Goal: Information Seeking & Learning: Learn about a topic

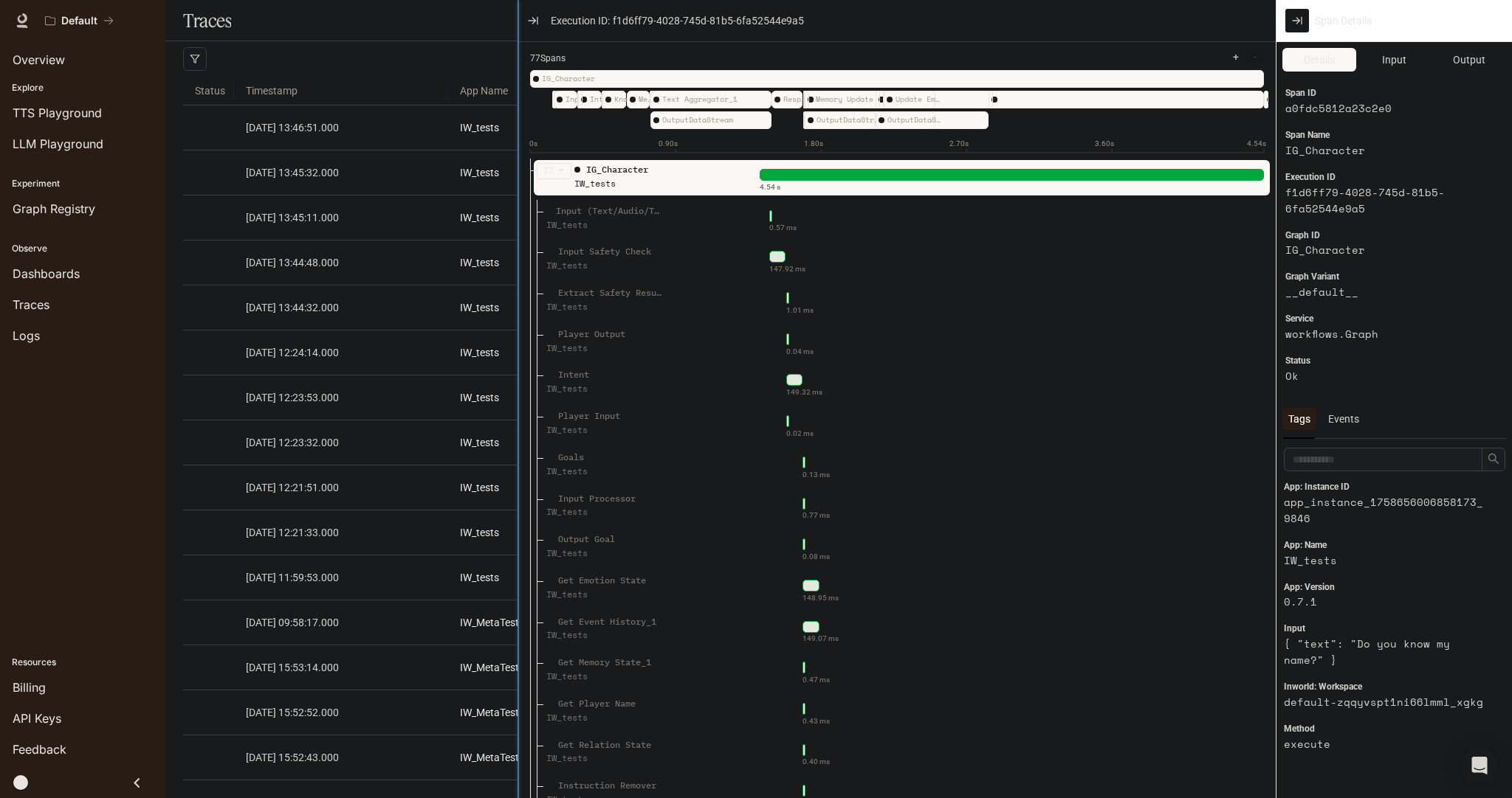
drag, startPoint x: 919, startPoint y: 200, endPoint x: 517, endPoint y: 163, distance: 403.7
click at [517, 163] on div at bounding box center [518, 399] width 7 height 798
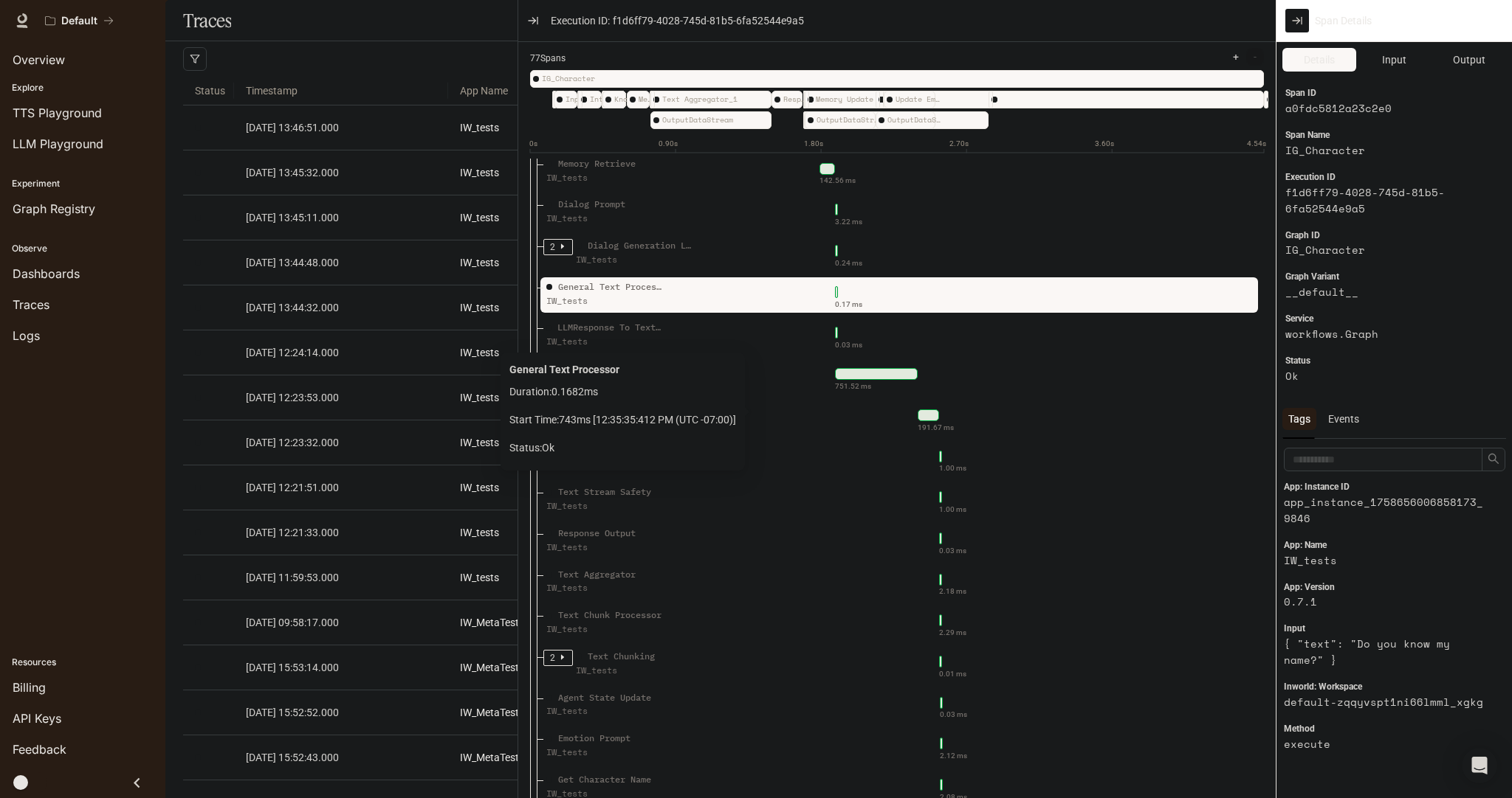
scroll to position [708, 0]
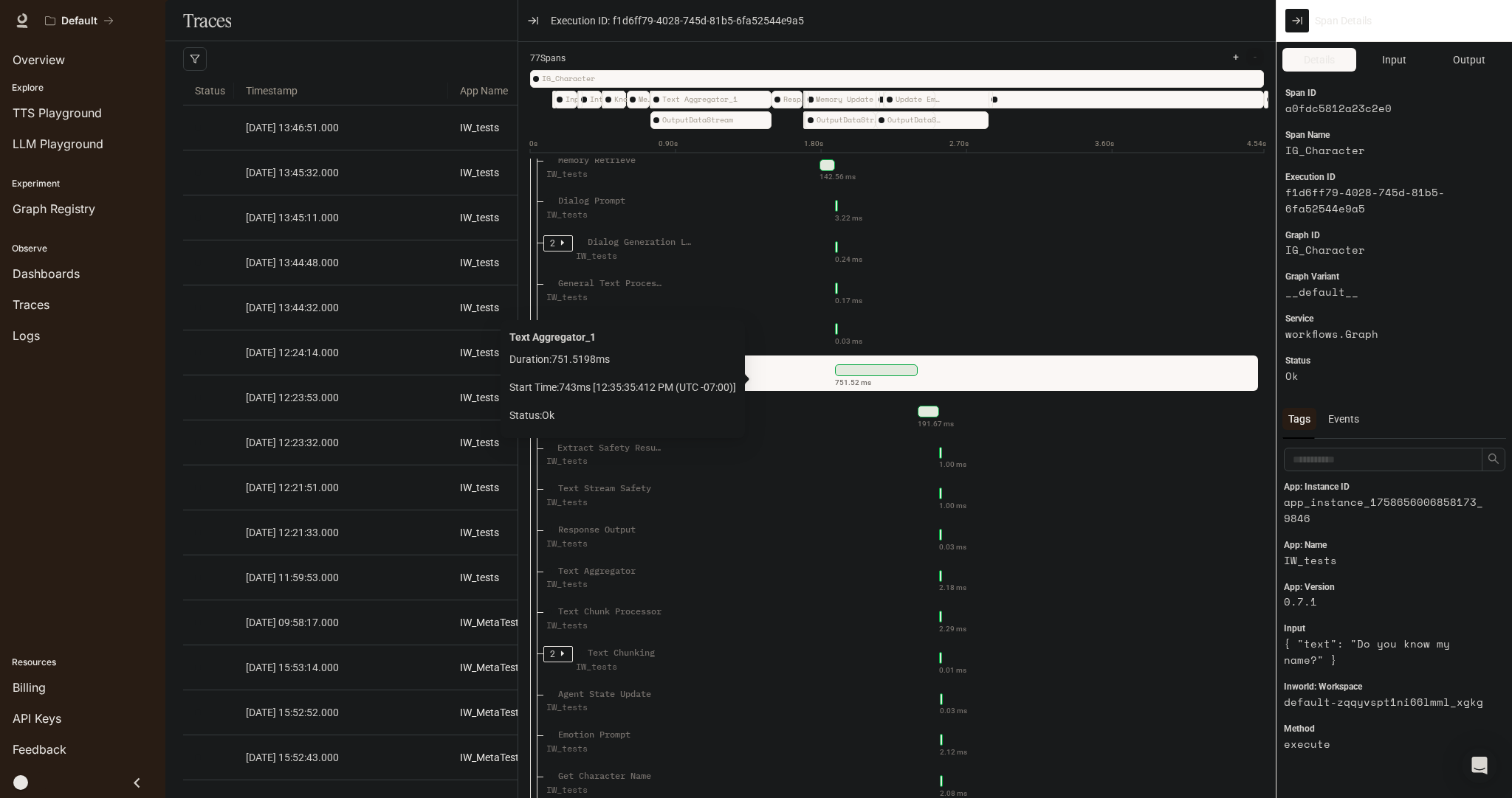
click at [762, 382] on div "751.52 ms" at bounding box center [1002, 371] width 498 height 24
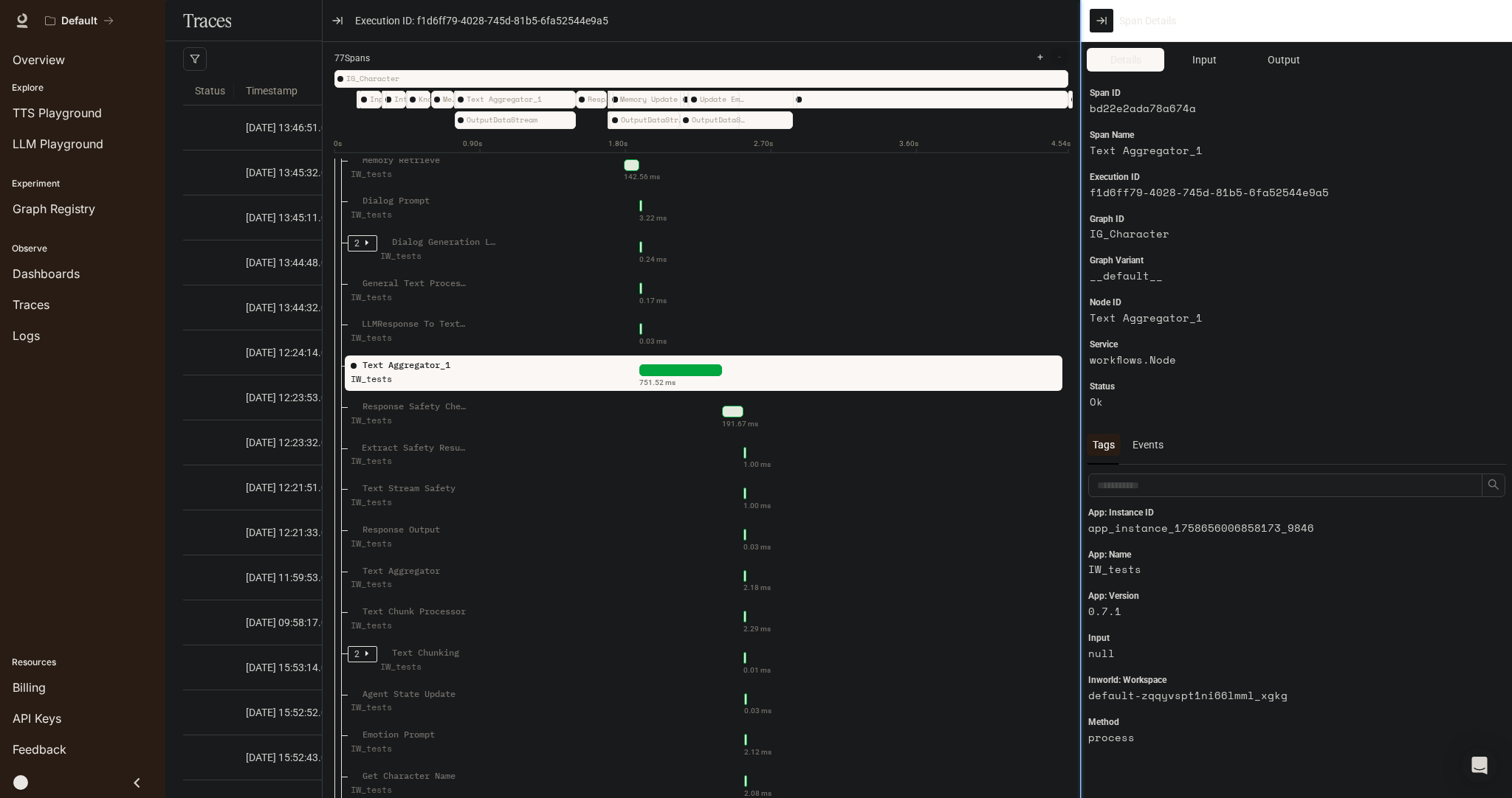
drag, startPoint x: 1275, startPoint y: 298, endPoint x: 1080, endPoint y: 310, distance: 195.4
click at [1080, 310] on div at bounding box center [1081, 399] width 7 height 798
click at [1206, 63] on span "Input" at bounding box center [1204, 60] width 25 height 17
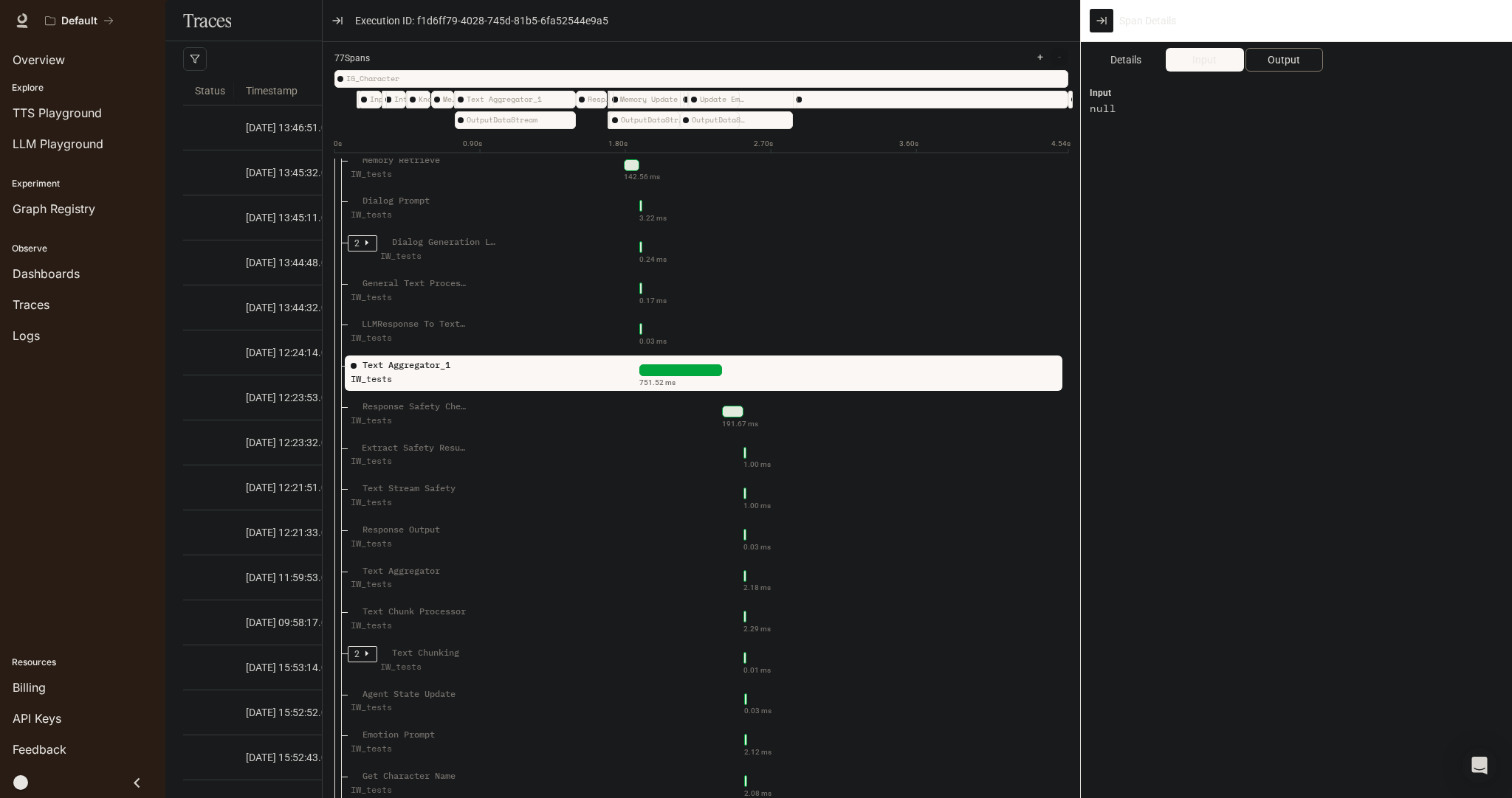
click at [1275, 56] on span "Output" at bounding box center [1283, 60] width 32 height 17
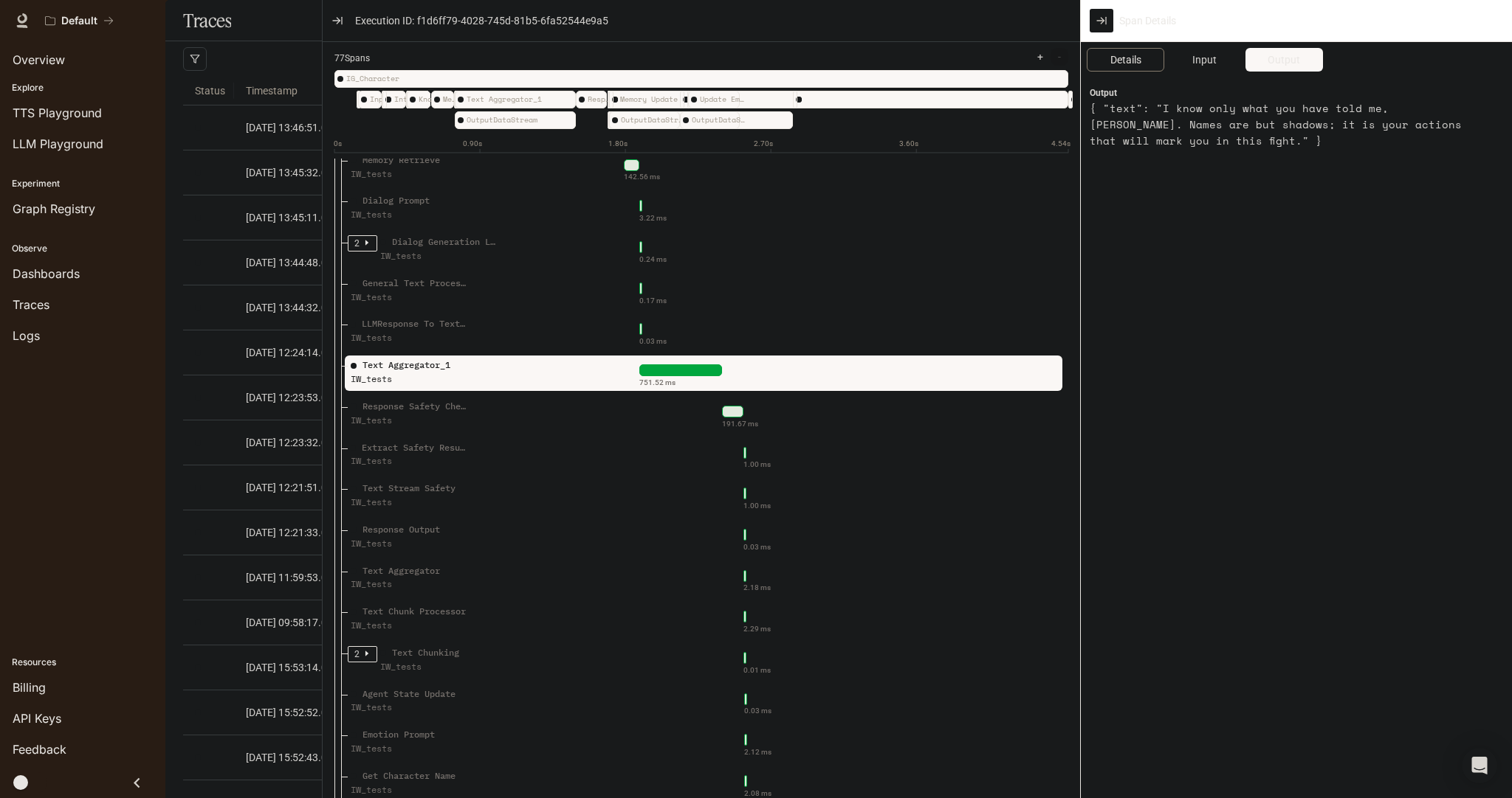
click at [1131, 61] on span "Details" at bounding box center [1126, 60] width 31 height 17
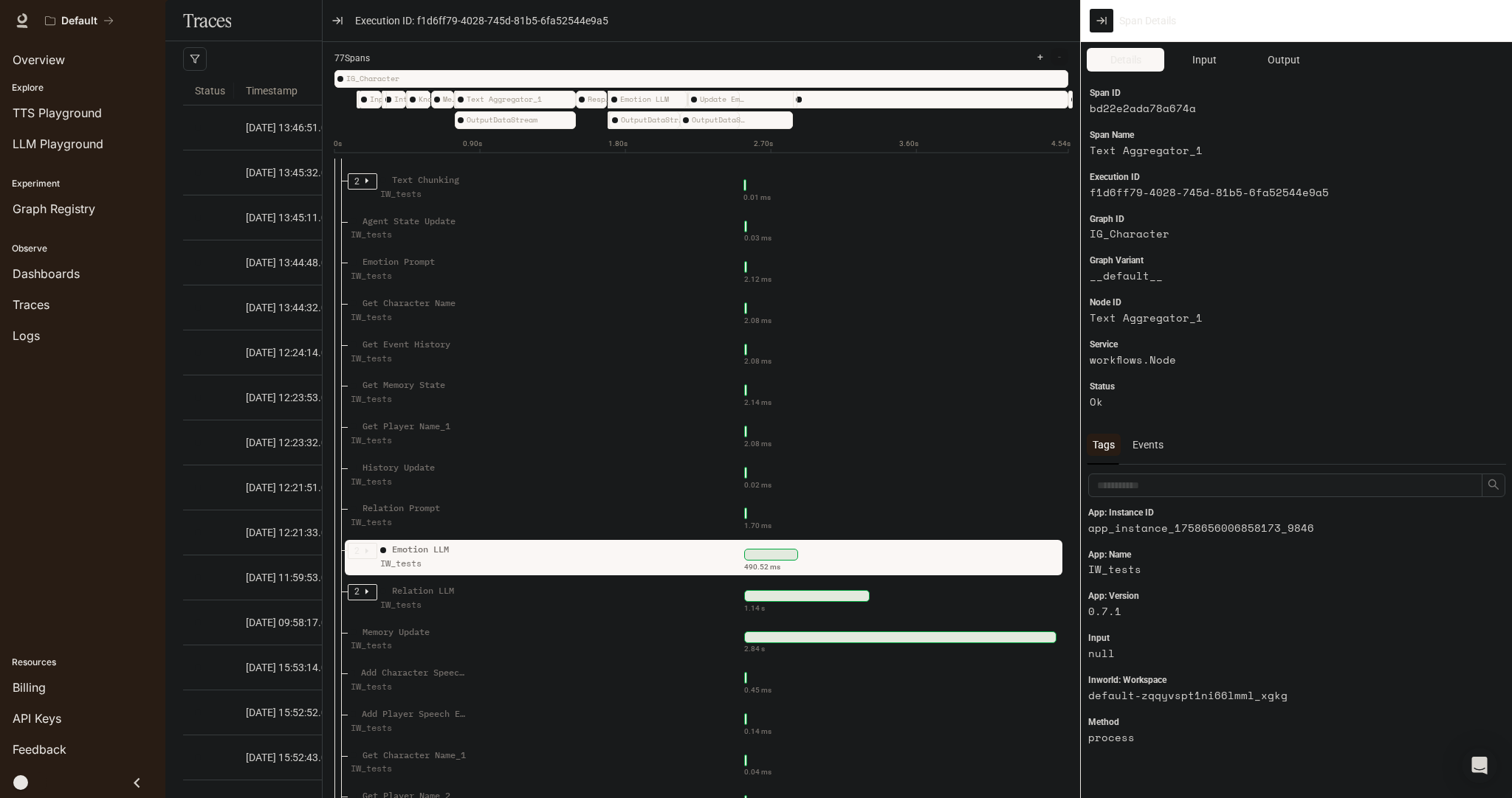
scroll to position [1240, 0]
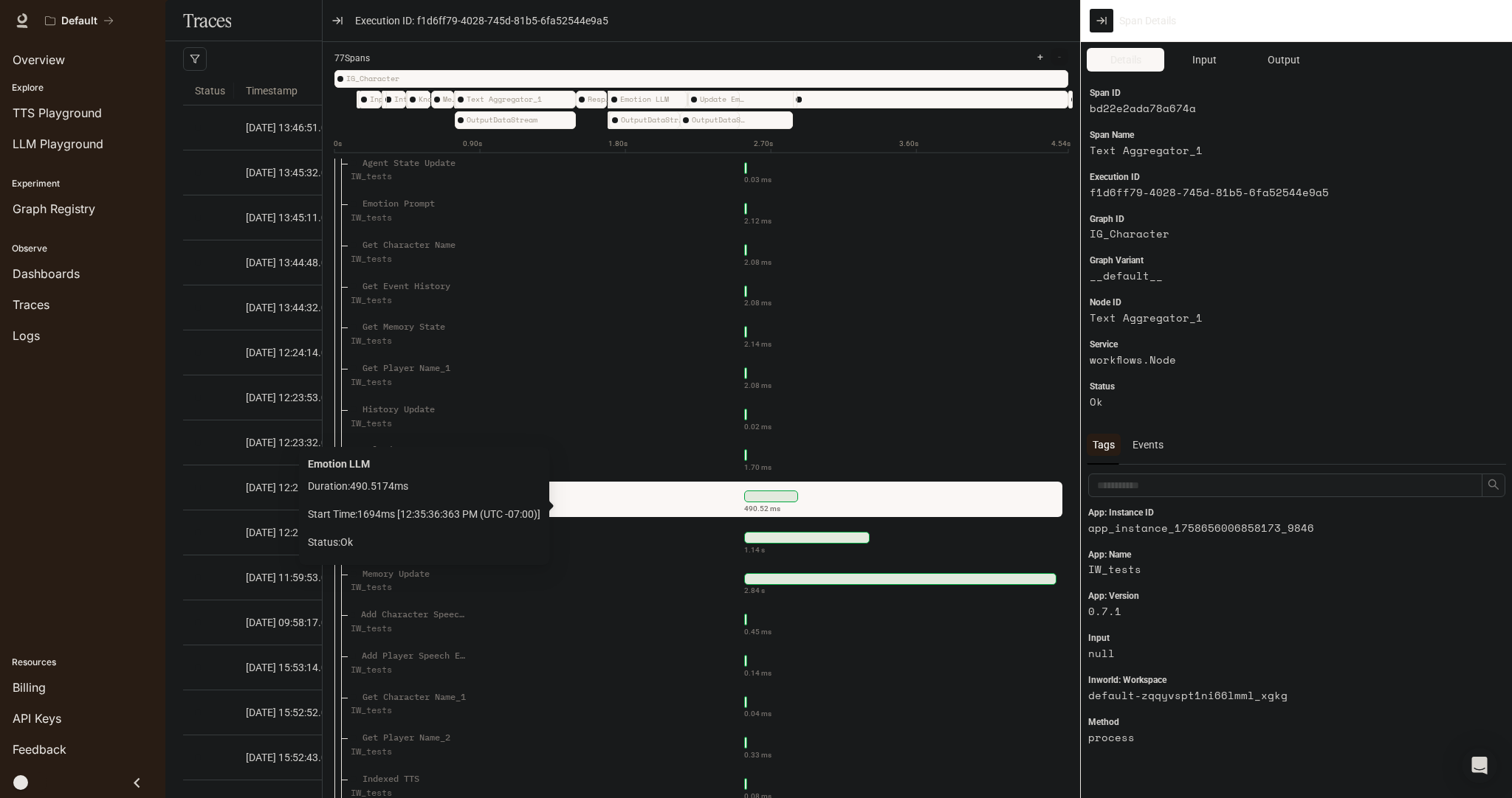
click at [829, 508] on div "490.52 ms" at bounding box center [806, 497] width 498 height 24
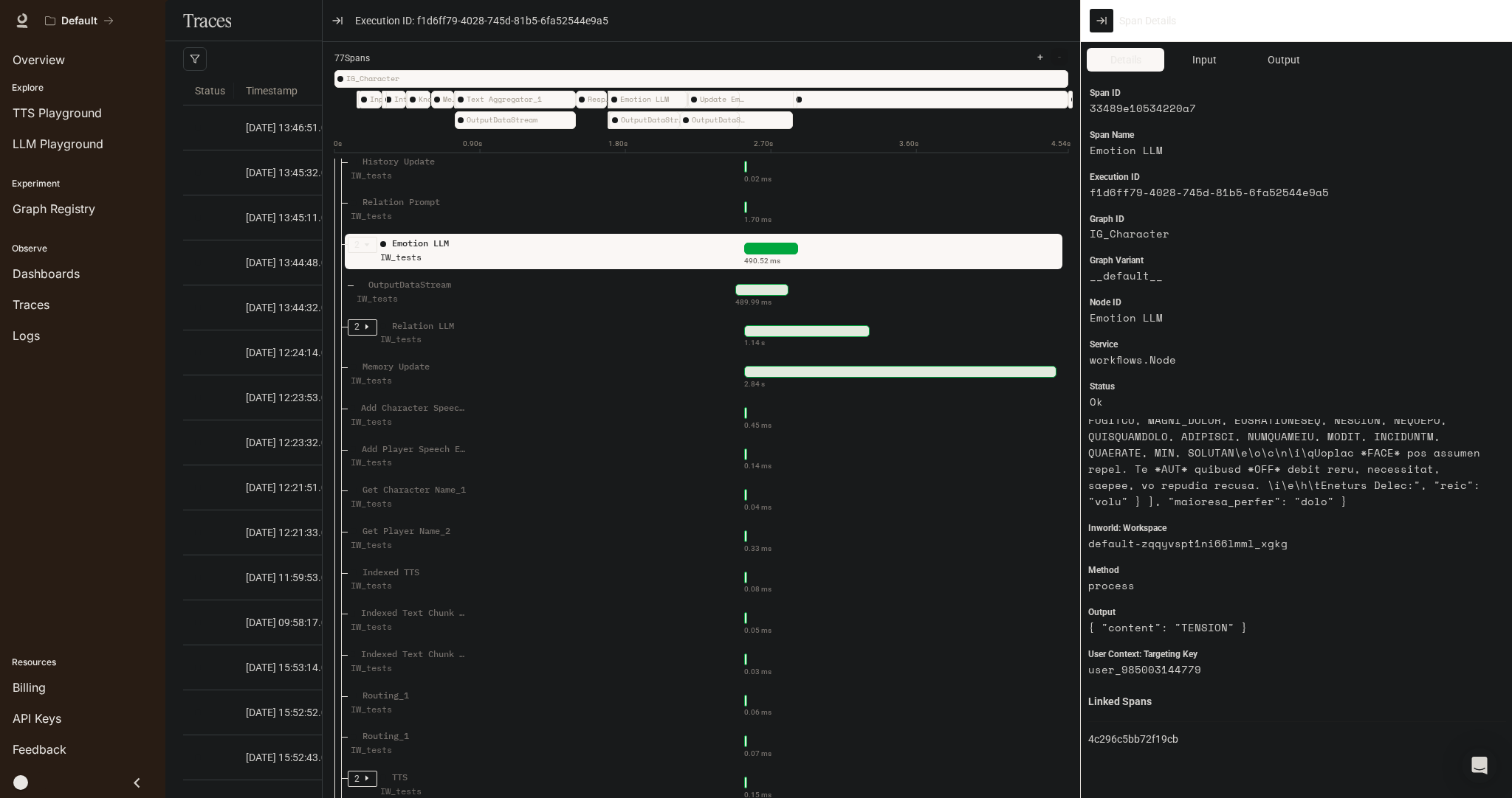
scroll to position [1446, 0]
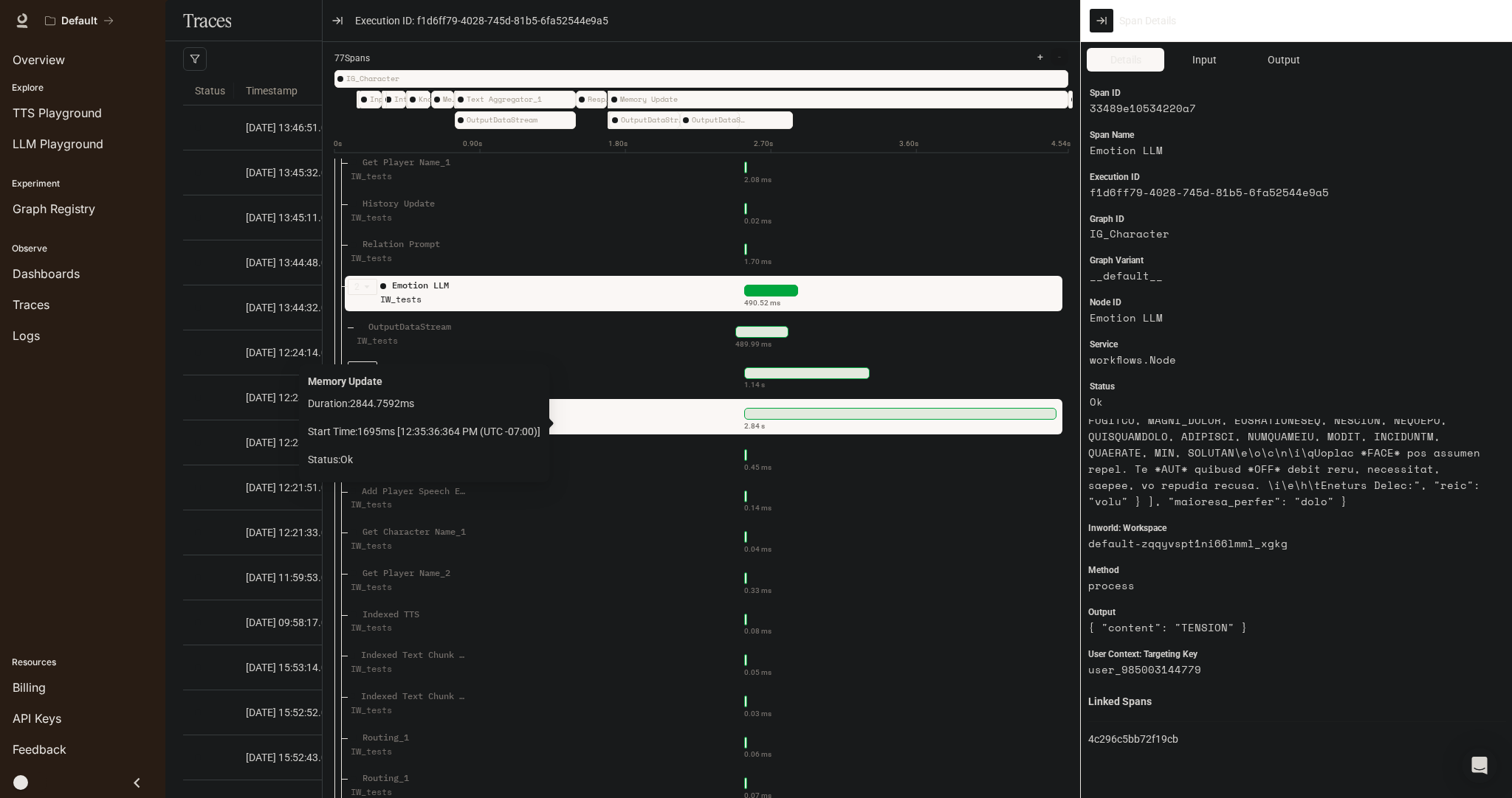
click at [858, 420] on div at bounding box center [900, 414] width 312 height 12
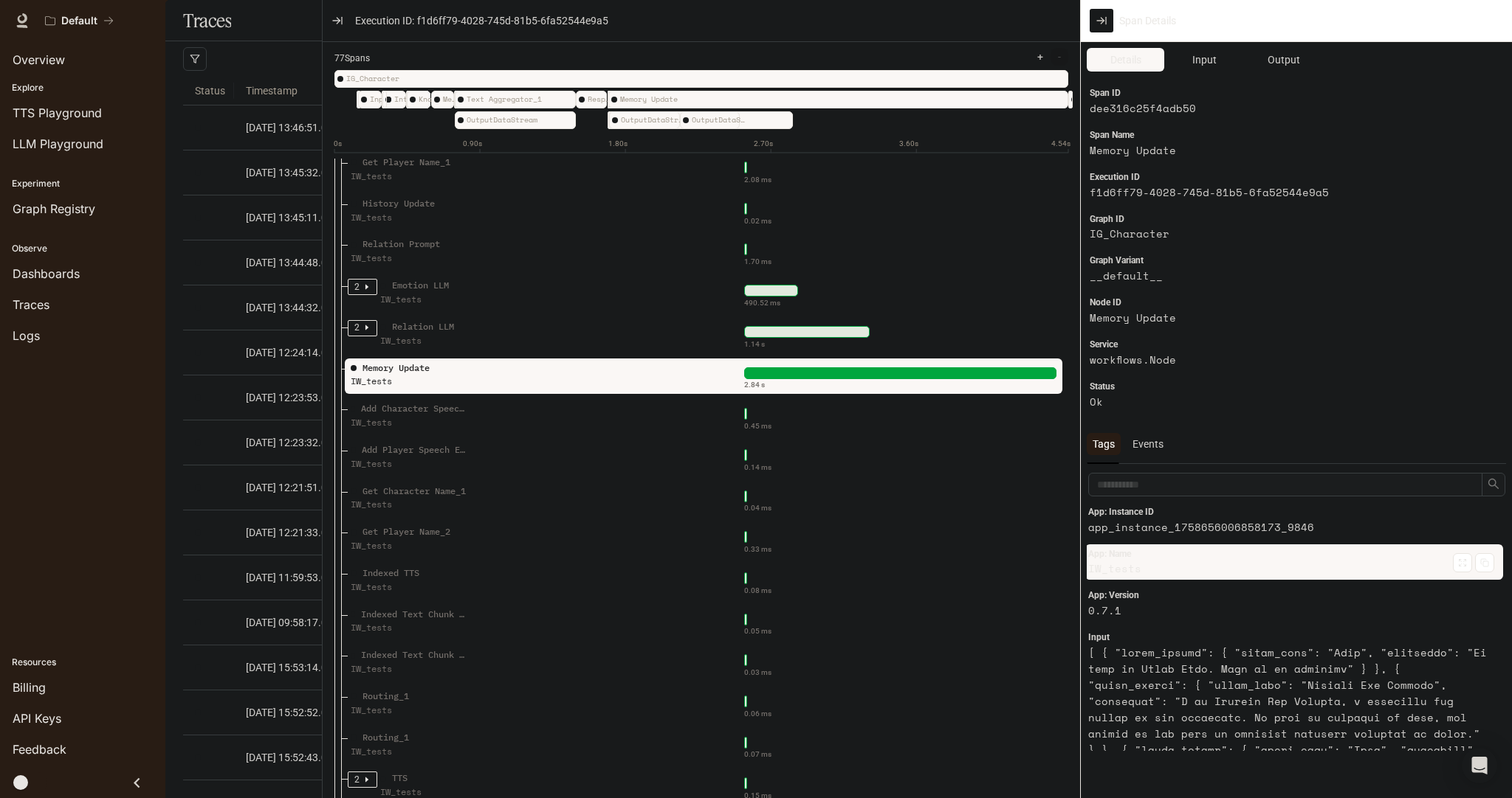
scroll to position [0, 0]
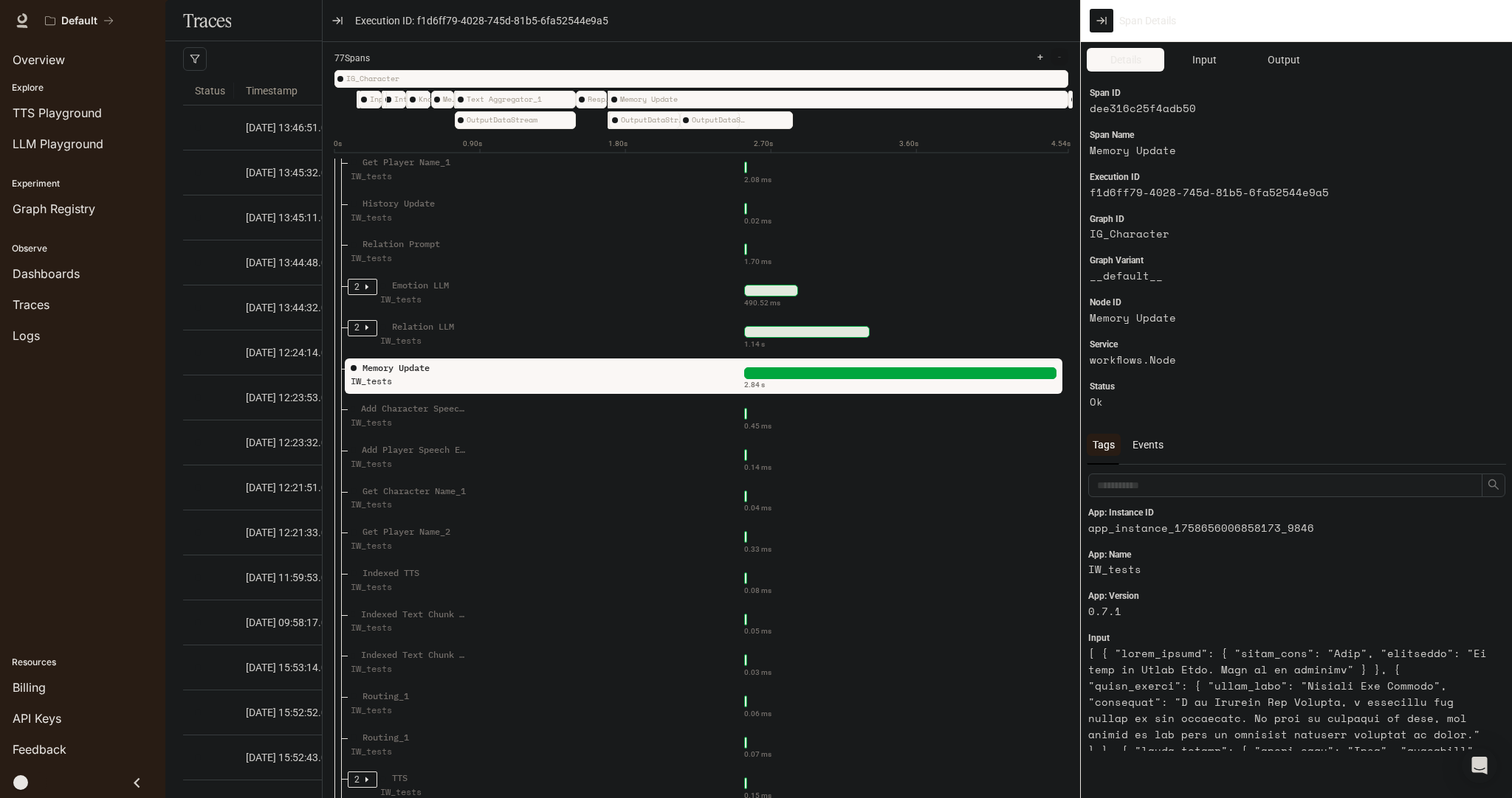
click at [1149, 451] on div "Events" at bounding box center [1148, 445] width 43 height 22
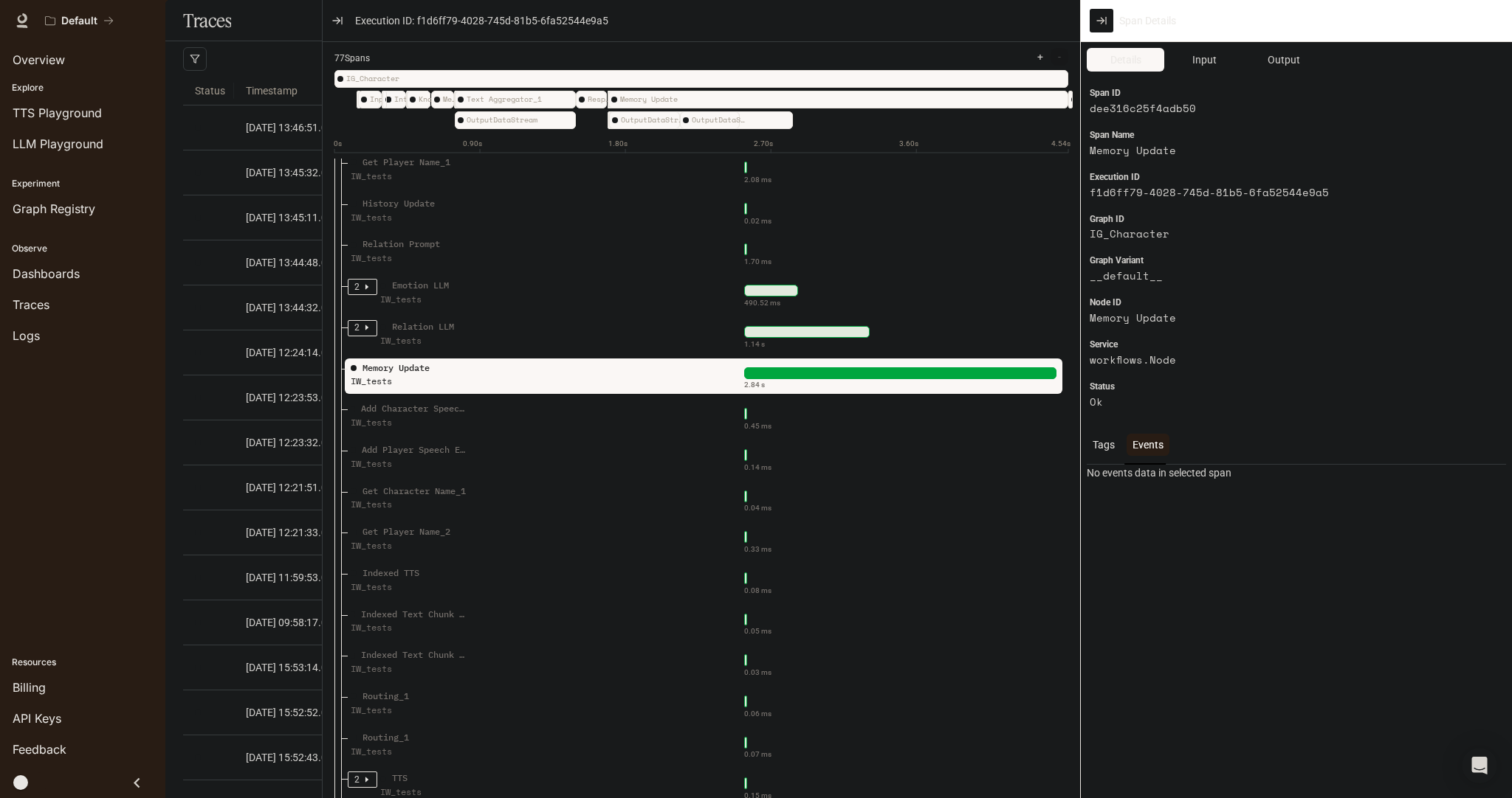
click at [1107, 451] on div "Tags" at bounding box center [1103, 445] width 34 height 22
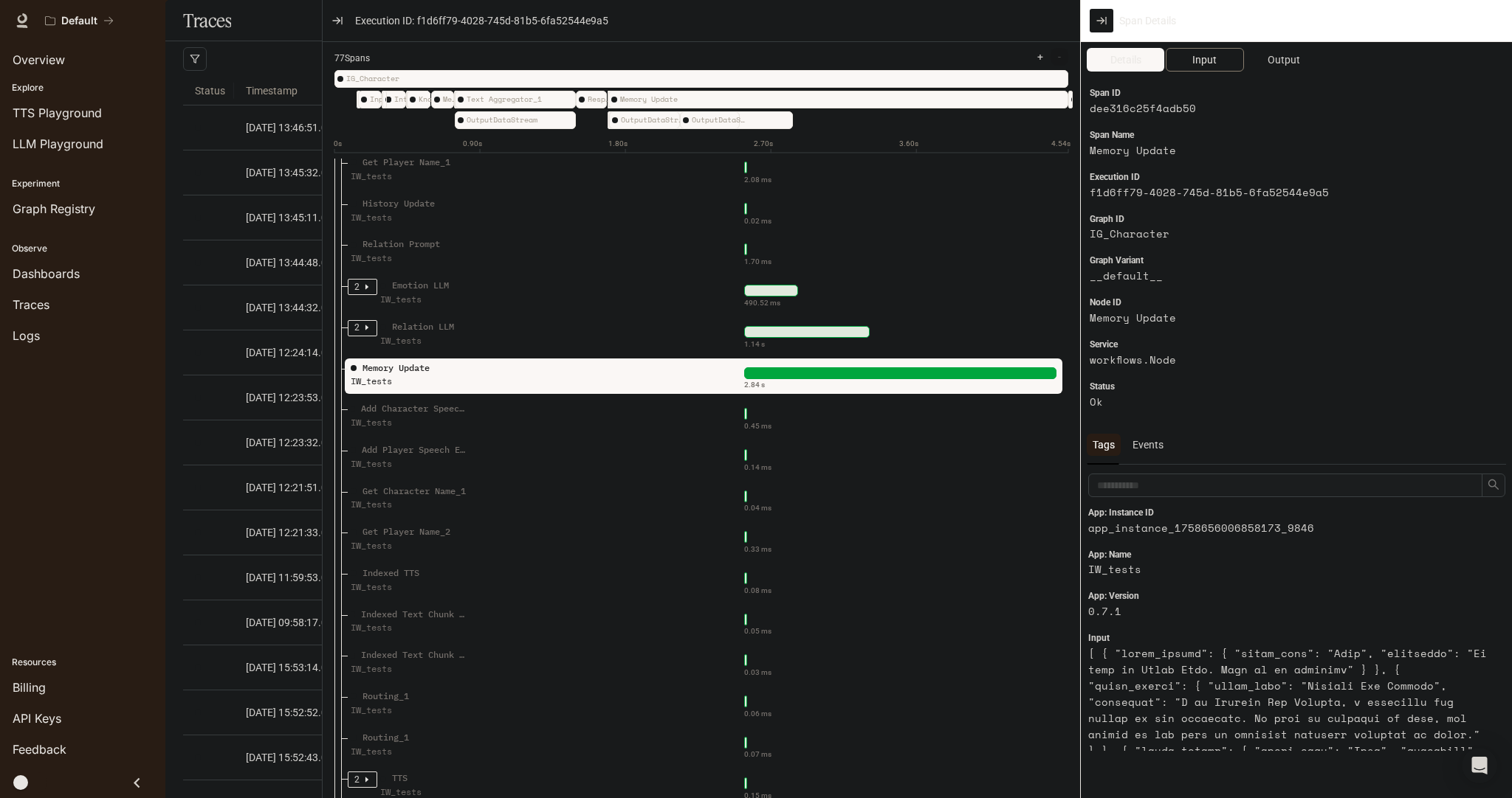
click at [1211, 66] on span "Input" at bounding box center [1204, 60] width 25 height 17
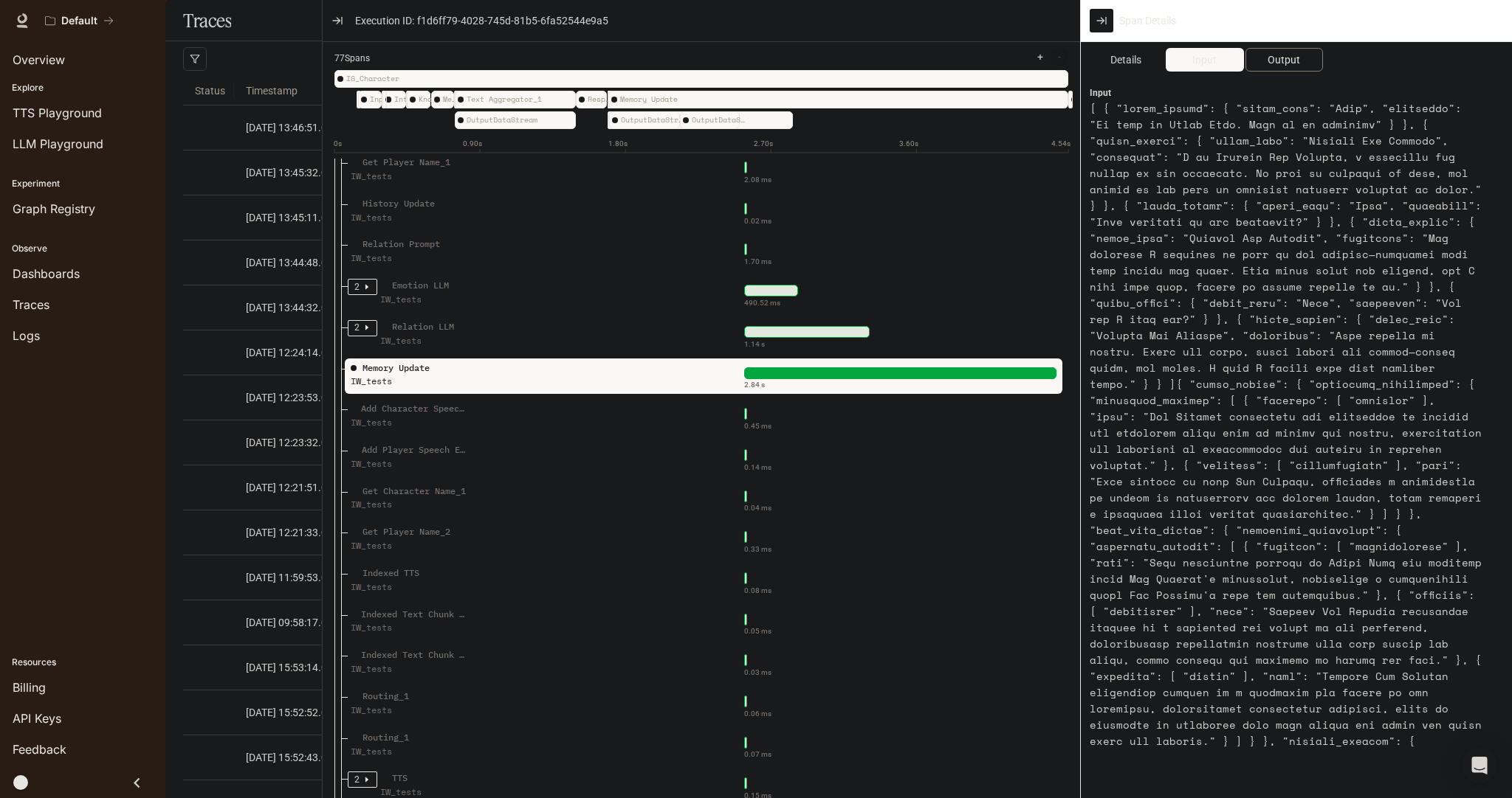
click at [1273, 61] on span "Output" at bounding box center [1283, 60] width 32 height 17
